Goal: Information Seeking & Learning: Learn about a topic

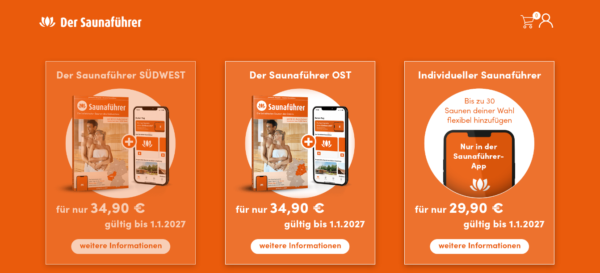
scroll to position [868, 0]
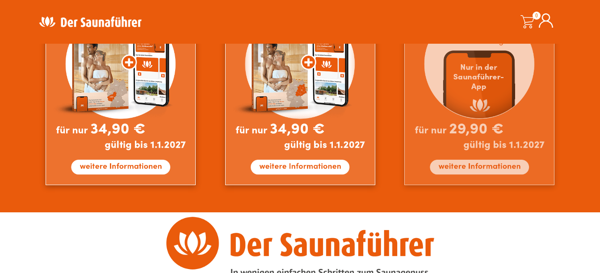
click at [491, 167] on img at bounding box center [479, 84] width 150 height 204
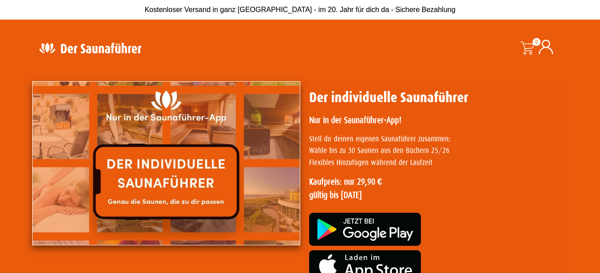
click at [90, 52] on img at bounding box center [90, 47] width 116 height 17
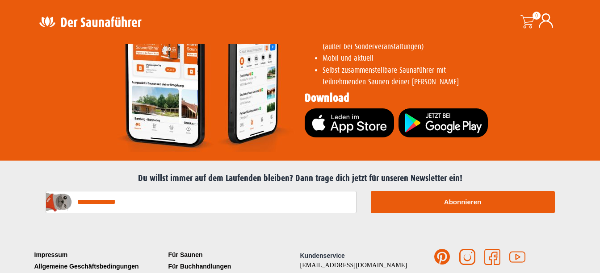
scroll to position [1872, 0]
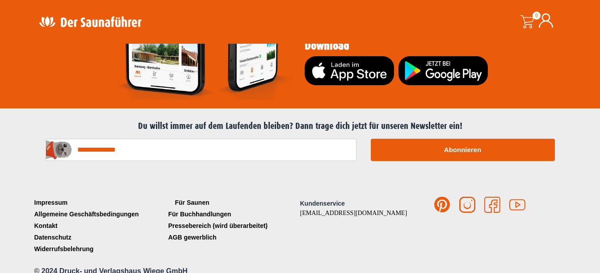
click at [191, 197] on link "Für Saunen" at bounding box center [233, 203] width 134 height 12
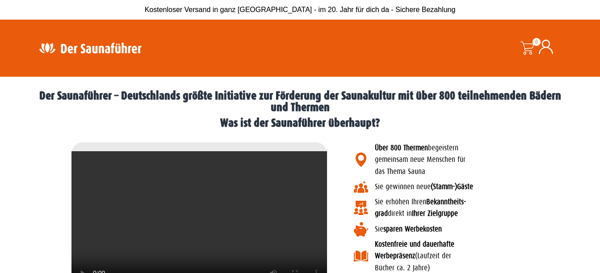
click at [89, 51] on img at bounding box center [90, 47] width 116 height 17
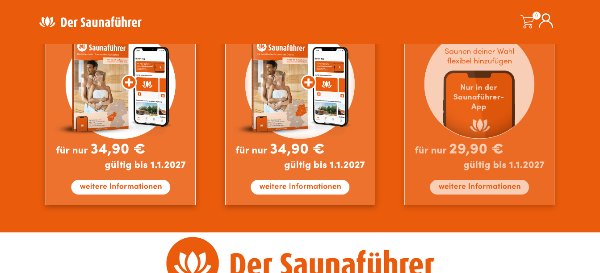
click at [486, 186] on img at bounding box center [479, 104] width 150 height 204
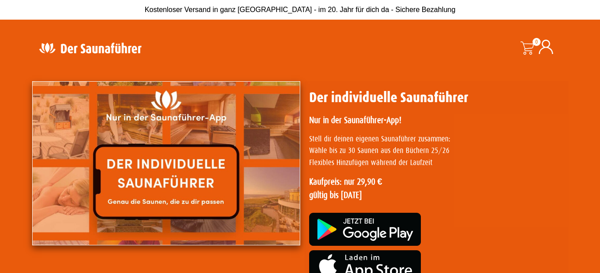
click at [162, 194] on img at bounding box center [166, 163] width 268 height 164
click at [93, 46] on img at bounding box center [90, 47] width 116 height 17
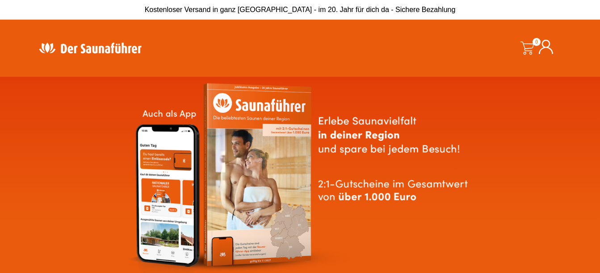
click at [100, 46] on img at bounding box center [90, 47] width 116 height 17
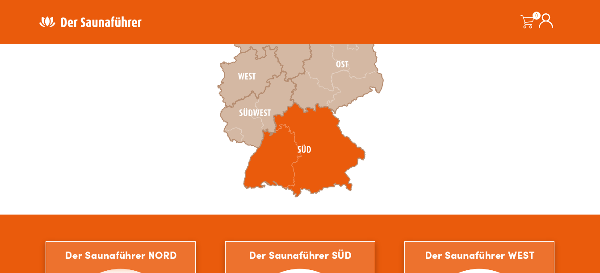
click at [301, 128] on icon at bounding box center [303, 150] width 121 height 95
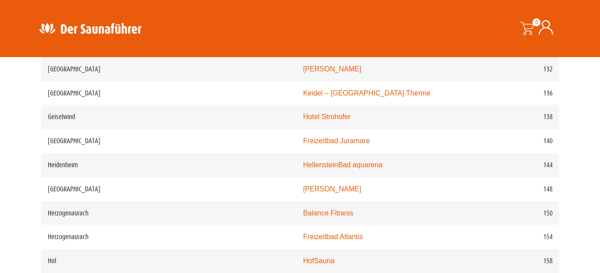
scroll to position [1161, 0]
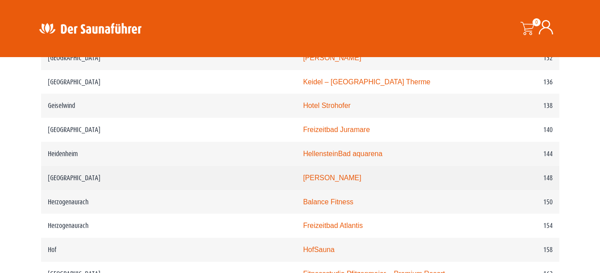
click at [59, 190] on td "Heilbronn" at bounding box center [168, 178] width 255 height 24
click at [303, 182] on link "PASCHA HAMAM" at bounding box center [332, 178] width 58 height 8
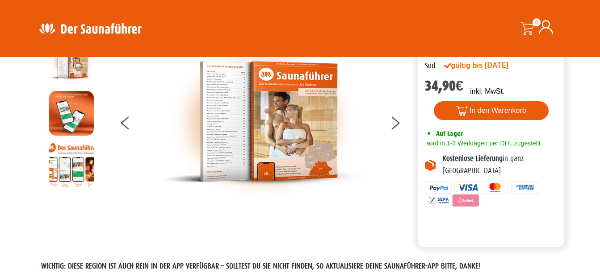
scroll to position [0, 0]
